Goal: Information Seeking & Learning: Find specific fact

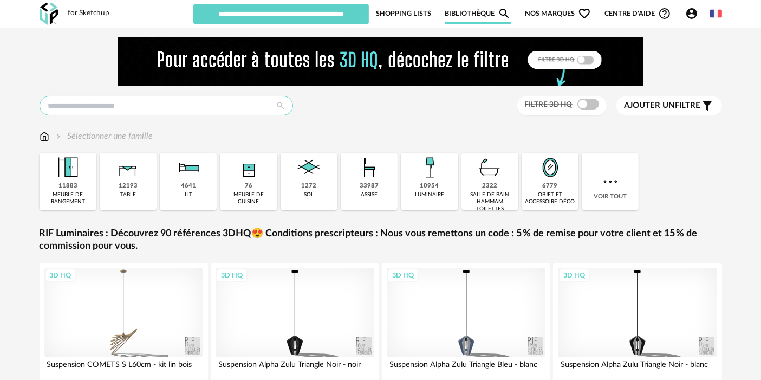
click at [218, 110] on input "text" at bounding box center [167, 106] width 254 height 20
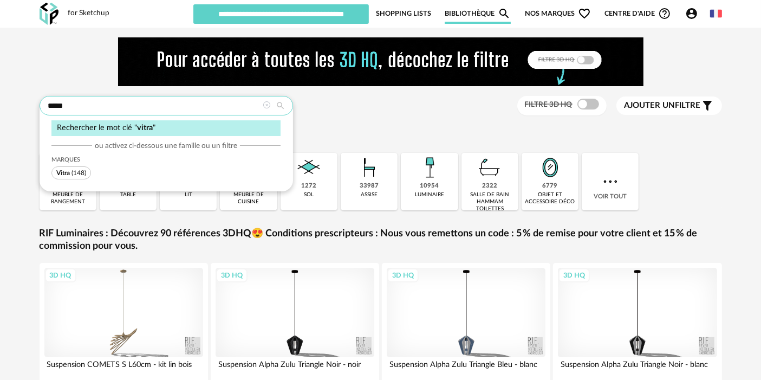
type input "*****"
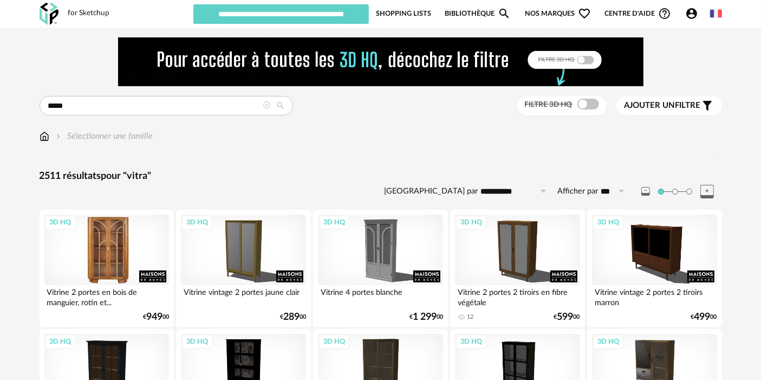
click at [94, 242] on div "3D HQ" at bounding box center [106, 250] width 125 height 70
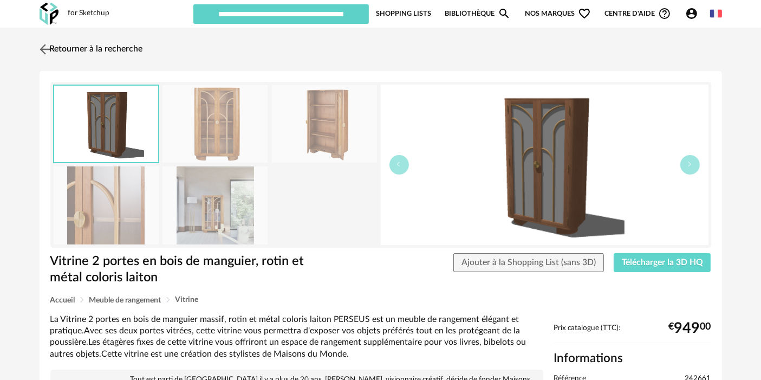
click at [119, 53] on link "Retourner à la recherche" at bounding box center [90, 49] width 106 height 24
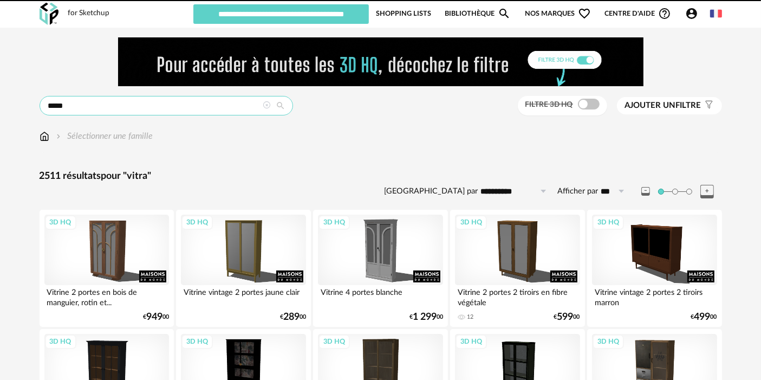
click at [93, 106] on input "*****" at bounding box center [167, 106] width 254 height 20
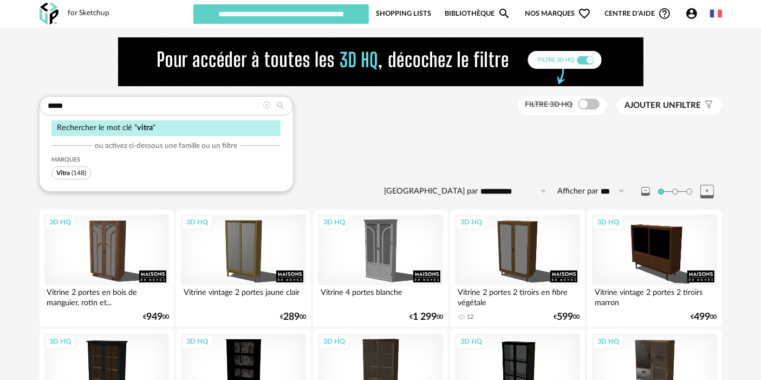
click at [68, 172] on span "Vitra" at bounding box center [63, 173] width 14 height 7
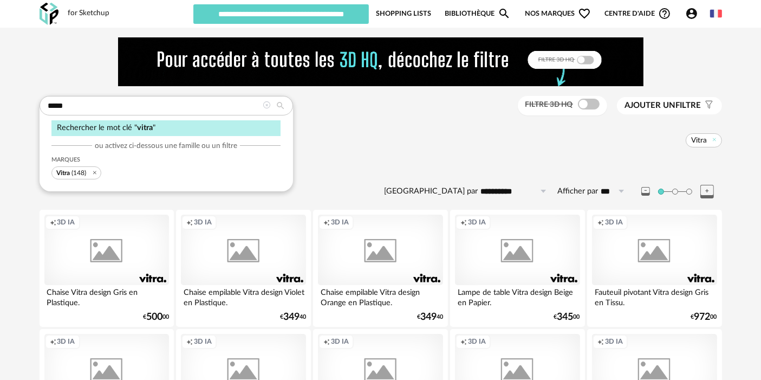
click at [261, 245] on div "Creation icon 3D IA" at bounding box center [243, 250] width 125 height 70
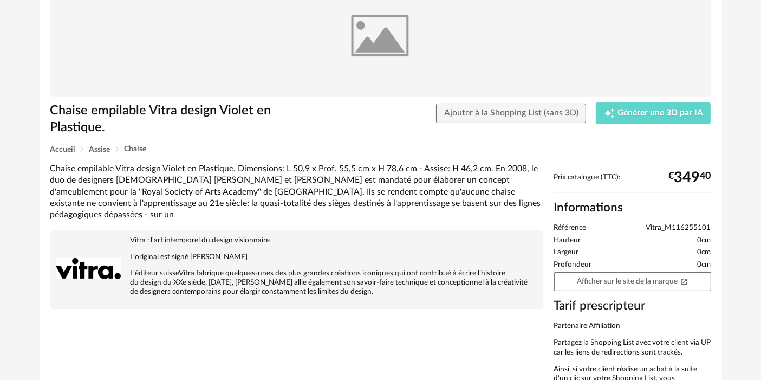
scroll to position [109, 0]
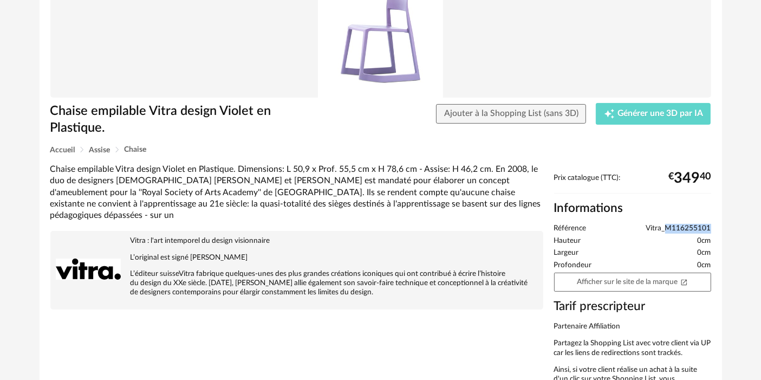
drag, startPoint x: 666, startPoint y: 228, endPoint x: 711, endPoint y: 227, distance: 45.5
click at [711, 227] on div "Prix catalogue (TTC): € 349 40 Informations Référence Vitra_M116255101 Hauteur …" at bounding box center [633, 287] width 168 height 228
copy span "M116255101"
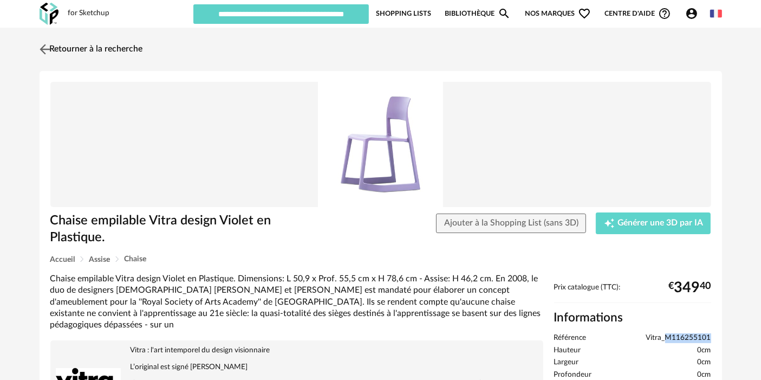
click at [139, 44] on link "Retourner à la recherche" at bounding box center [90, 49] width 106 height 24
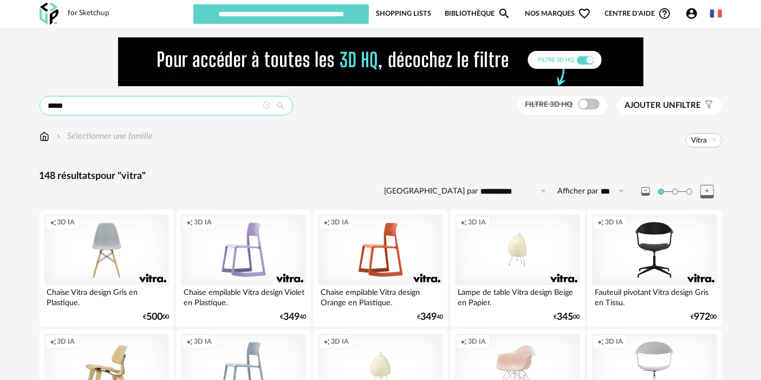
click at [122, 103] on input "*****" at bounding box center [167, 106] width 254 height 20
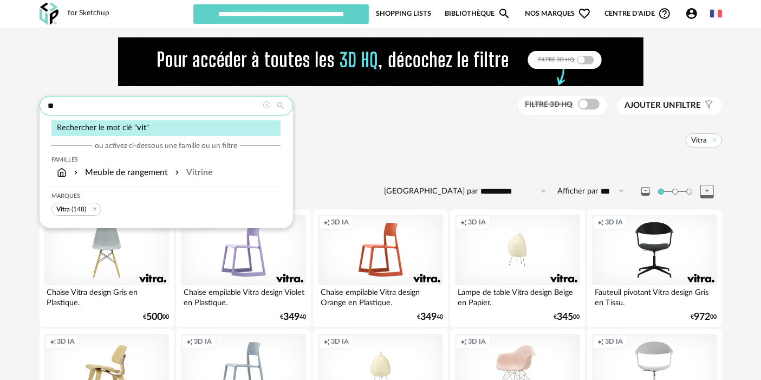
type input "*"
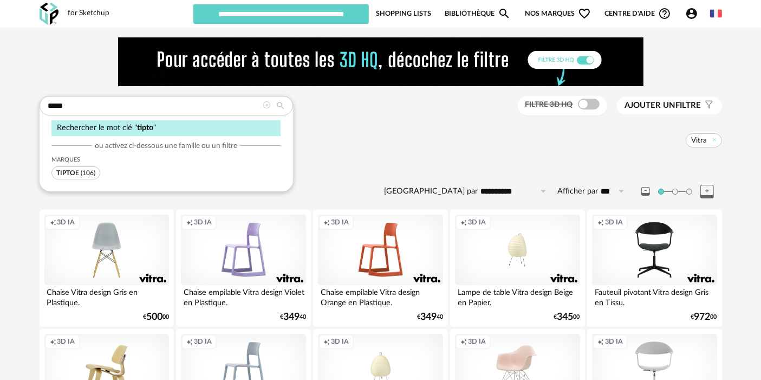
click at [66, 171] on span "TIPTO" at bounding box center [65, 173] width 19 height 7
type input "*****"
click at [665, 139] on icon at bounding box center [666, 139] width 7 height 7
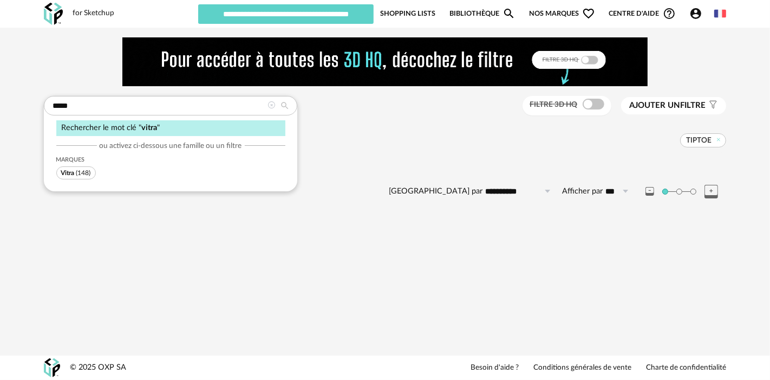
click at [515, 148] on div "Sélectionner une famille TIPTOE" at bounding box center [385, 141] width 683 height 23
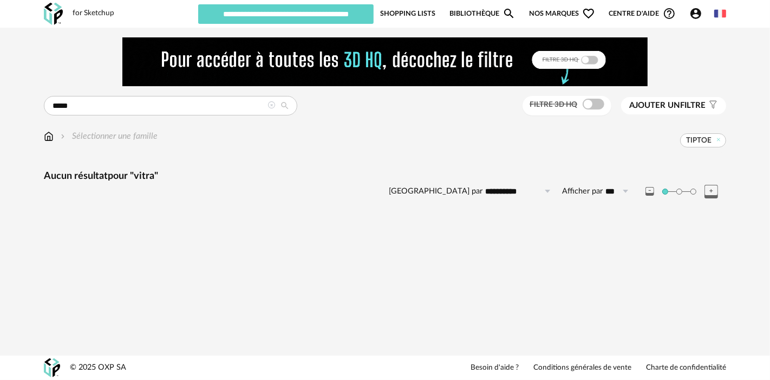
click at [271, 107] on icon at bounding box center [272, 105] width 8 height 8
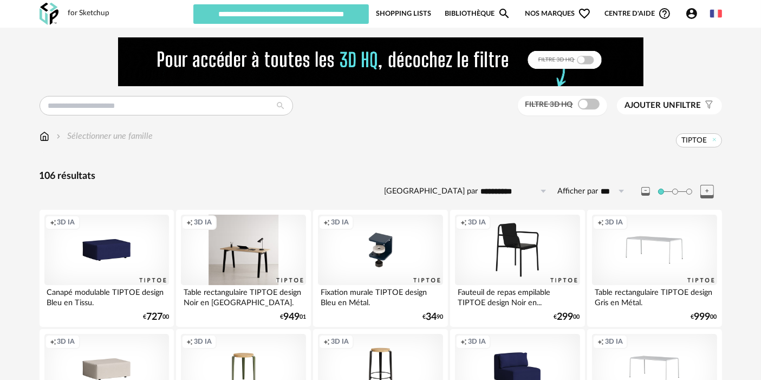
click at [363, 248] on div "Creation icon 3D IA" at bounding box center [380, 250] width 125 height 70
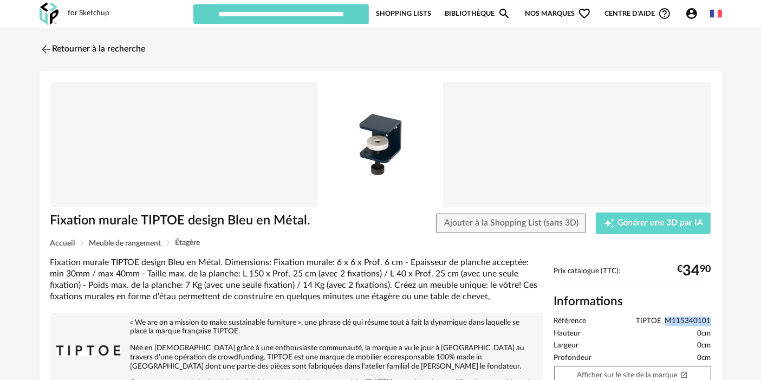
drag, startPoint x: 712, startPoint y: 321, endPoint x: 668, endPoint y: 321, distance: 45.0
click at [668, 321] on div "Prix catalogue (TTC): € 34 90 Informations Référence TIPTOE_M115340101 Hauteur …" at bounding box center [633, 381] width 168 height 228
copy span "M115340101"
click at [132, 40] on link "Retourner à la recherche" at bounding box center [90, 49] width 106 height 24
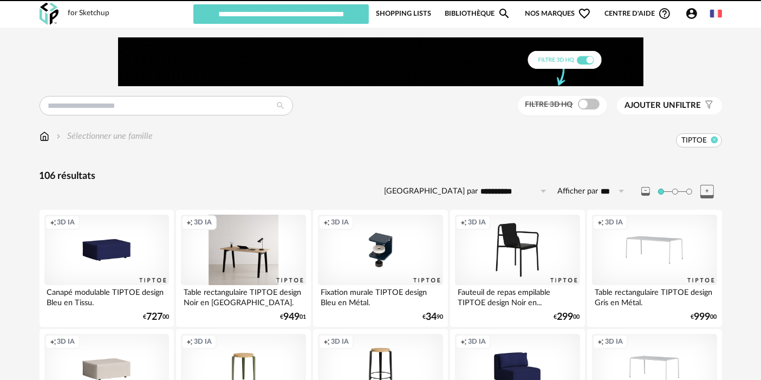
click at [715, 138] on icon at bounding box center [714, 139] width 7 height 7
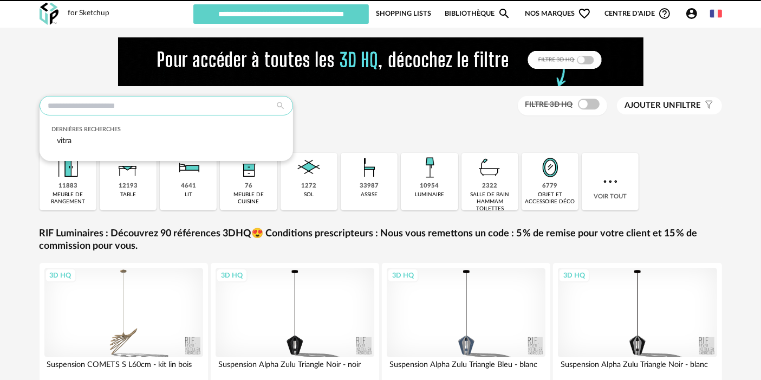
click at [207, 102] on input "text" at bounding box center [167, 106] width 254 height 20
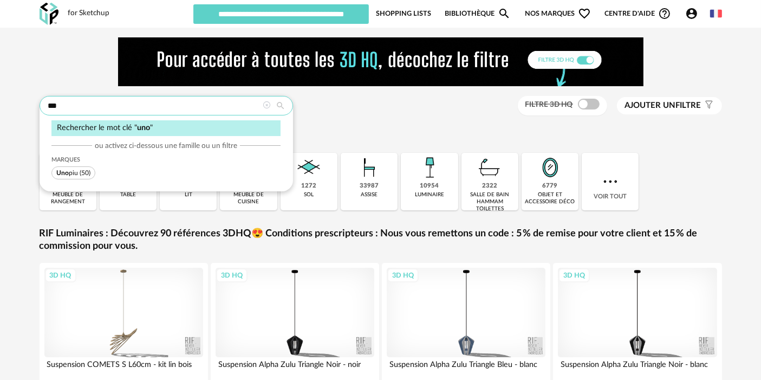
type input "***"
click at [66, 171] on span "Uno" at bounding box center [62, 173] width 12 height 7
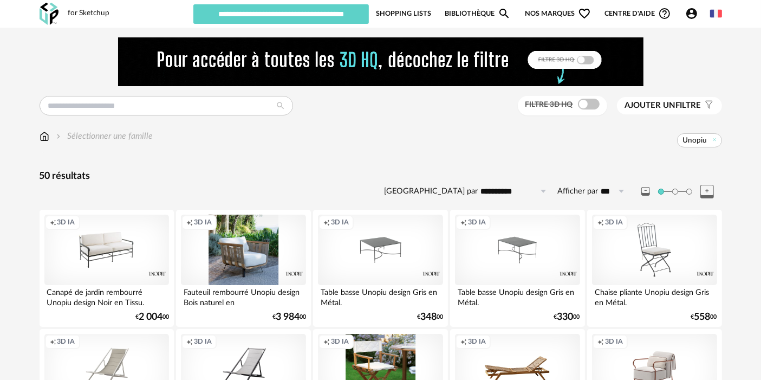
click at [388, 253] on div "Creation icon 3D IA" at bounding box center [380, 250] width 125 height 70
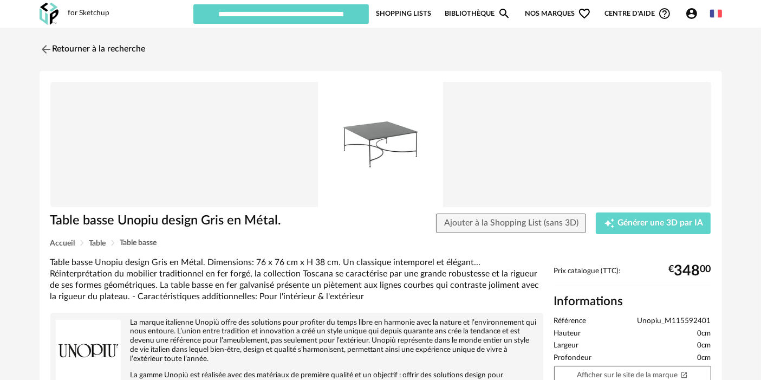
scroll to position [153, 0]
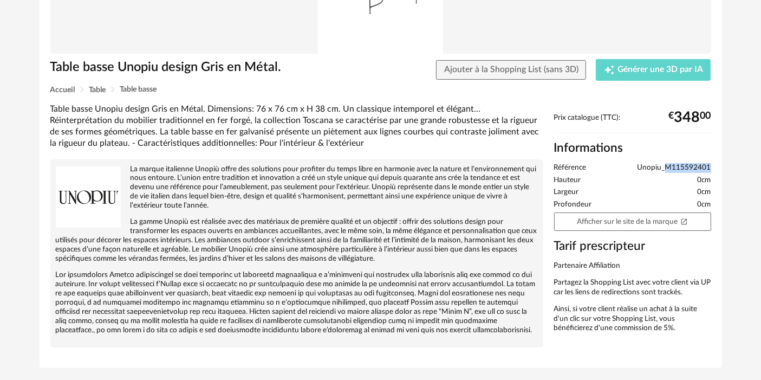
drag, startPoint x: 712, startPoint y: 165, endPoint x: 667, endPoint y: 166, distance: 45.0
click at [667, 166] on div "Prix catalogue (TTC): € 348 00 Informations Référence Unopiu_M115592401 Hauteur…" at bounding box center [633, 227] width 168 height 228
copy span "M115592401"
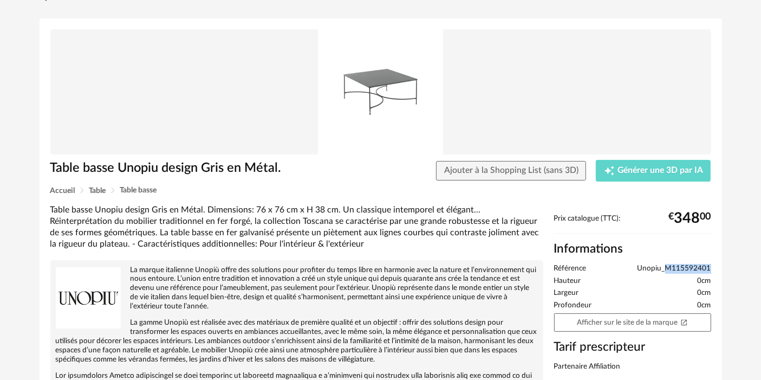
scroll to position [0, 0]
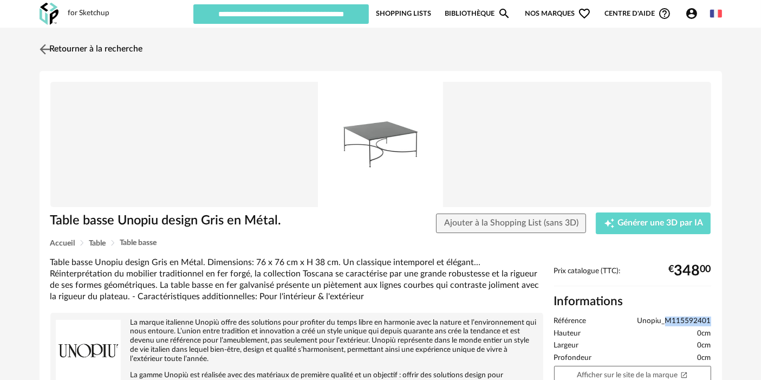
click at [134, 42] on link "Retourner à la recherche" at bounding box center [90, 49] width 106 height 24
